Goal: Transaction & Acquisition: Download file/media

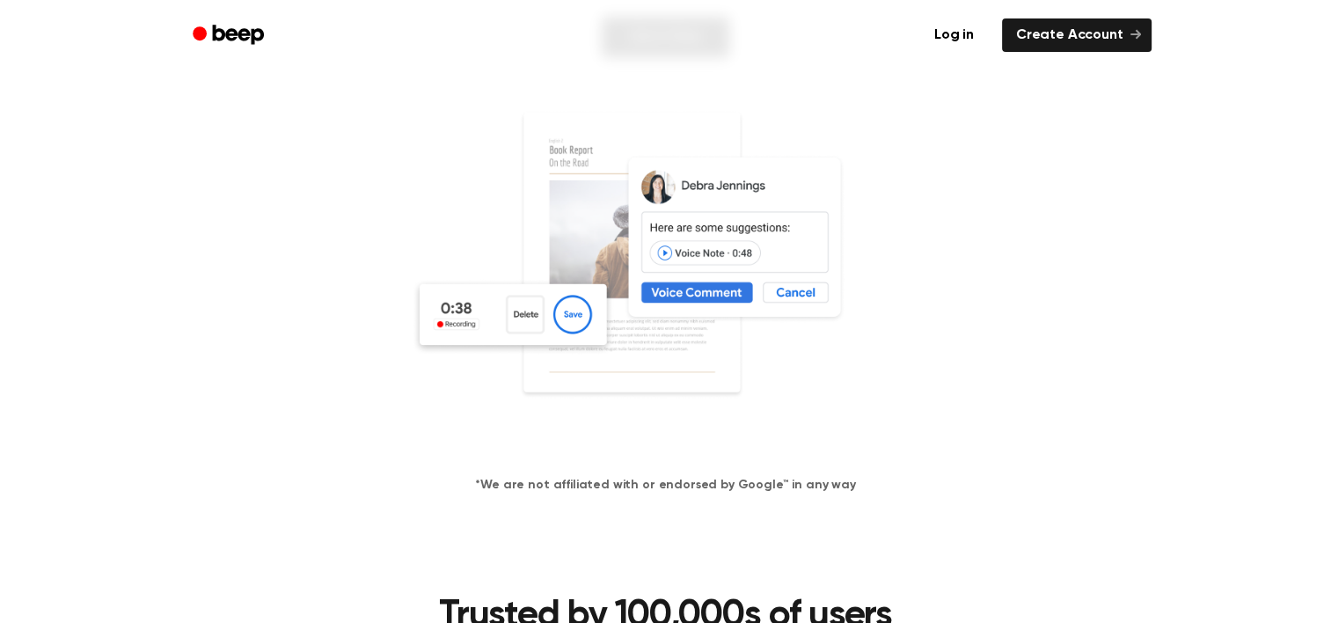
scroll to position [176, 0]
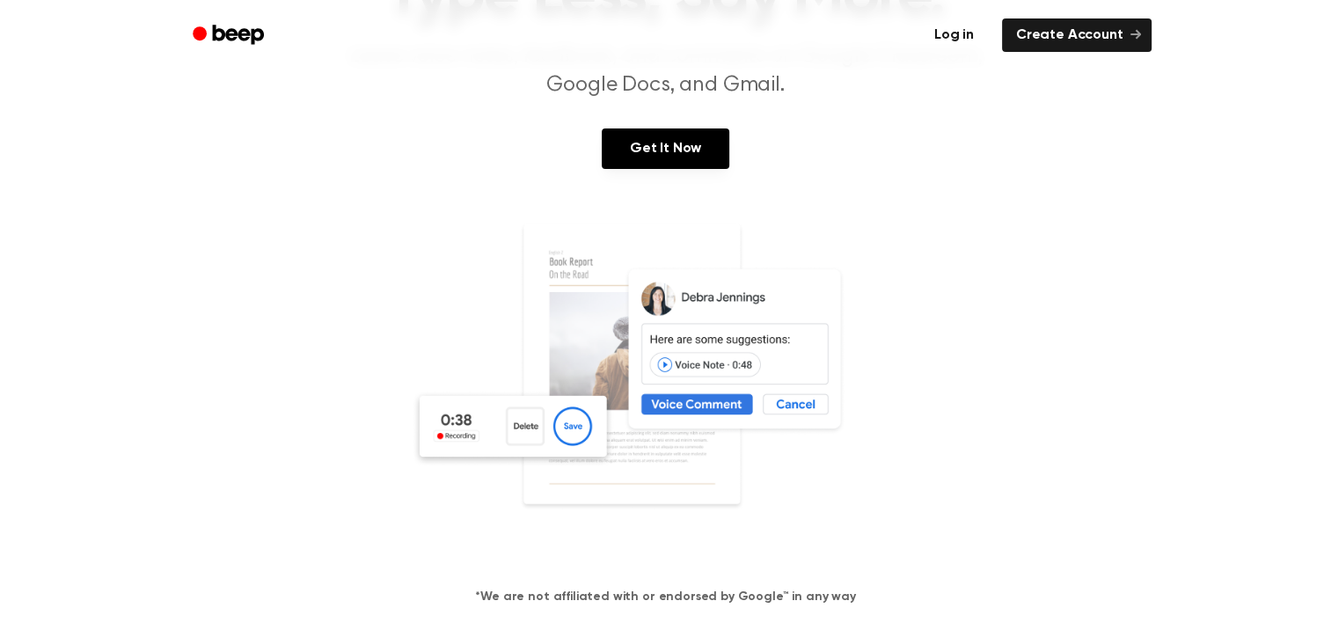
click at [953, 45] on link "Log in" at bounding box center [953, 35] width 75 height 40
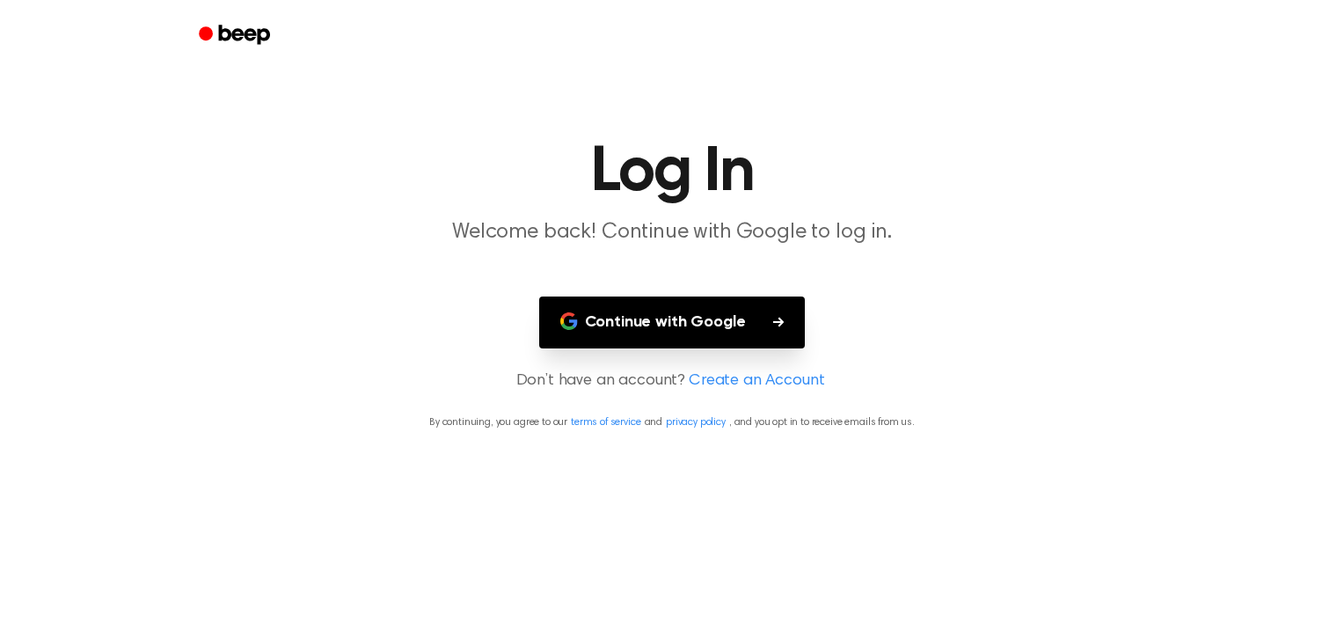
click at [712, 313] on button "Continue with Google" at bounding box center [672, 322] width 266 height 52
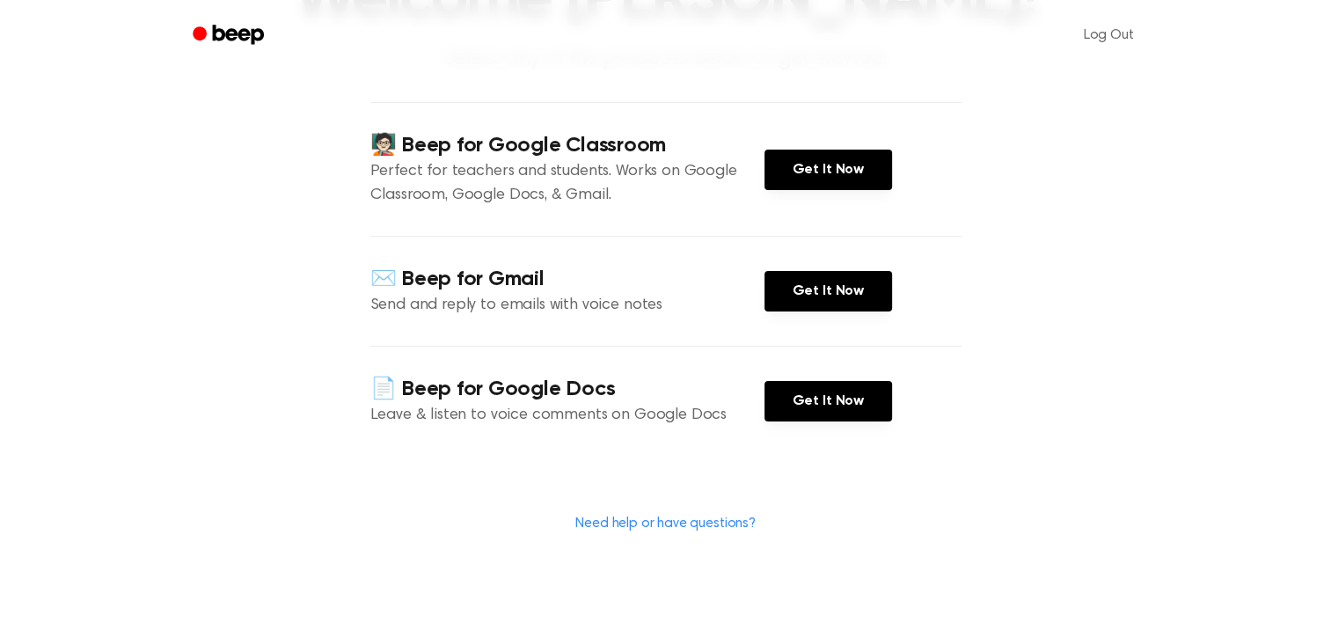
scroll to position [176, 0]
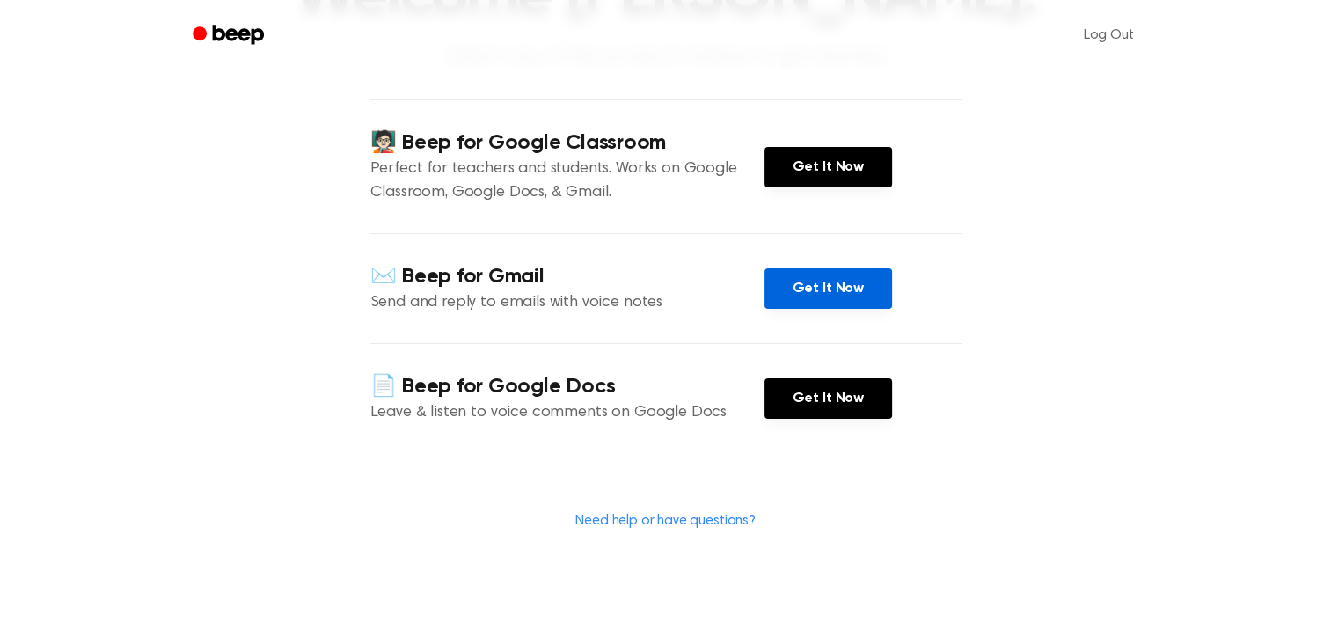
click at [806, 300] on link "Get It Now" at bounding box center [828, 288] width 128 height 40
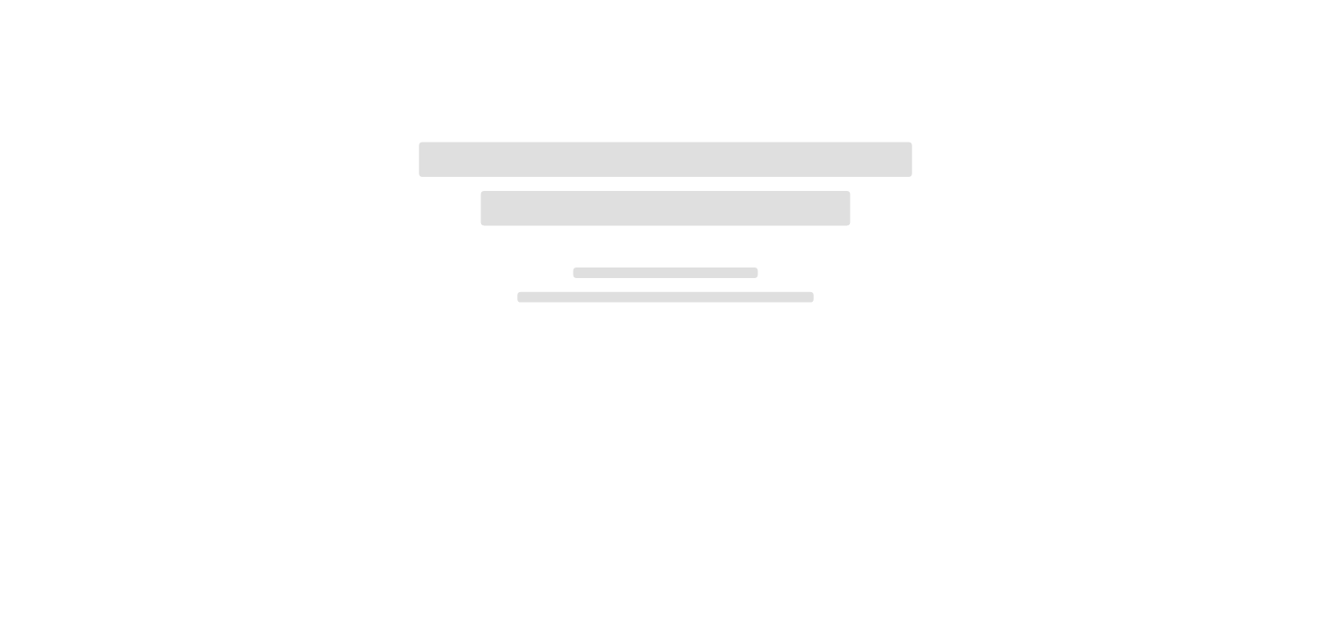
scroll to position [179, 0]
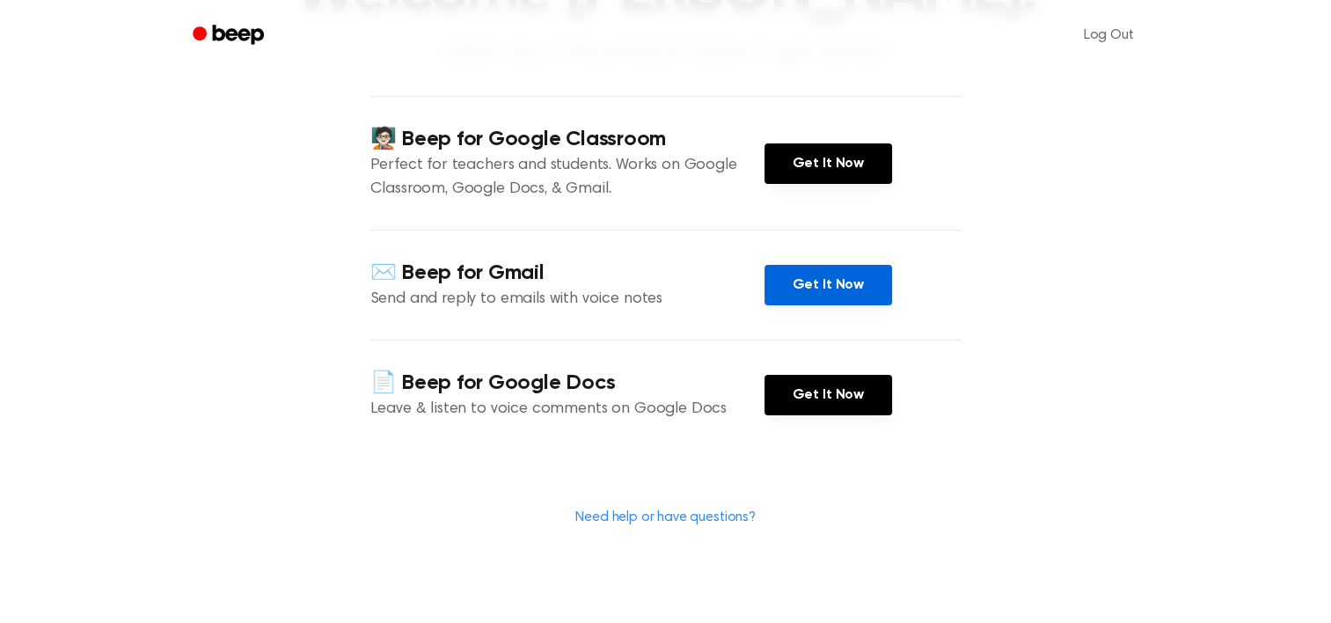
click at [848, 295] on link "Get It Now" at bounding box center [828, 285] width 128 height 40
click at [809, 290] on link "Get It Now" at bounding box center [828, 285] width 128 height 40
